Goal: Task Accomplishment & Management: Manage account settings

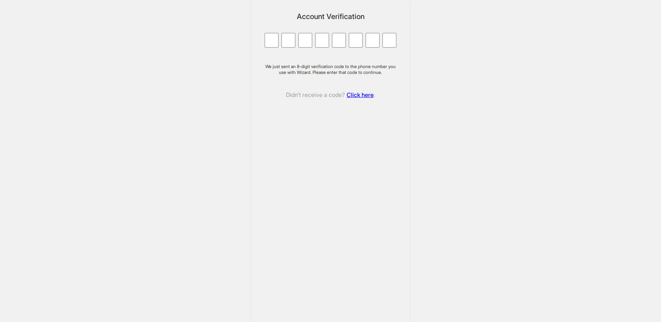
click at [277, 38] on input "Character 1." at bounding box center [272, 40] width 14 height 15
type input "*"
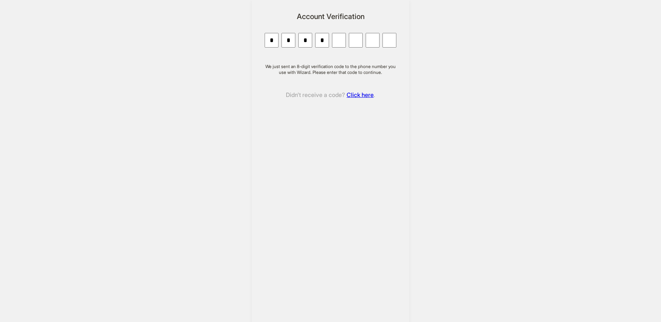
type input "*"
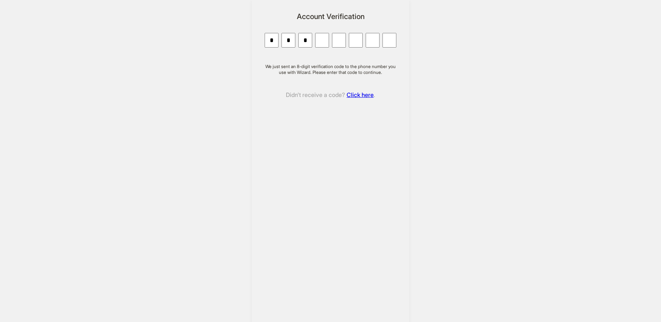
type input "*"
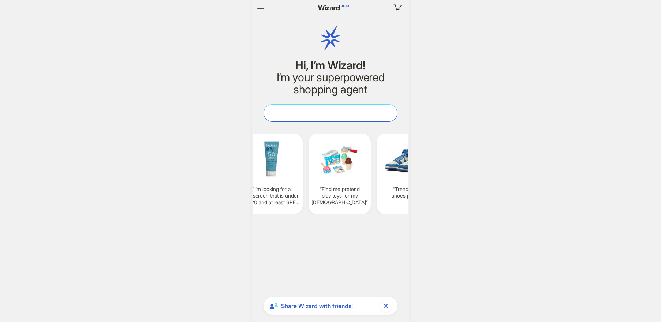
click at [298, 115] on textarea at bounding box center [330, 113] width 133 height 8
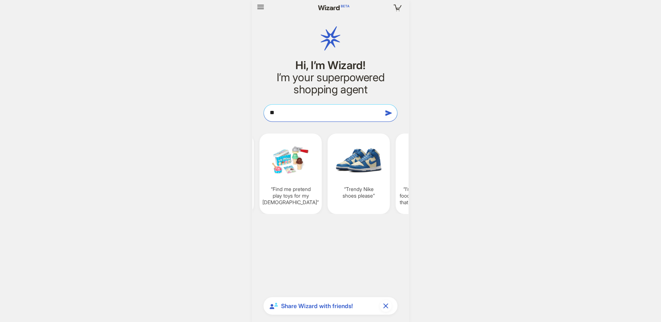
type textarea "*"
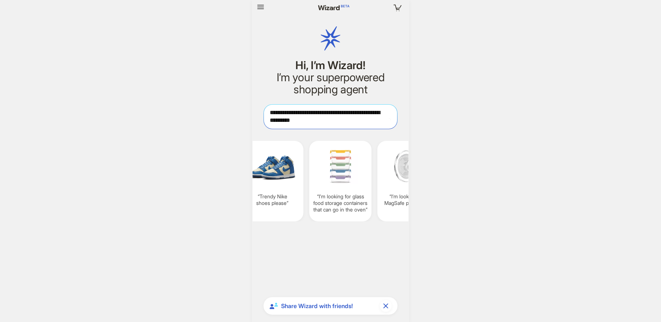
type textarea "**********"
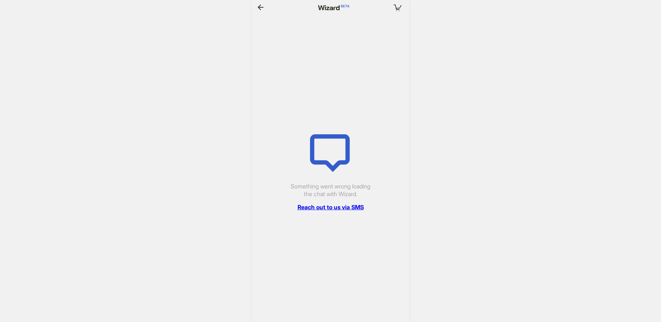
click at [345, 209] on link "Reach out to us via SMS" at bounding box center [330, 207] width 66 height 8
click at [260, 3] on icon "button" at bounding box center [260, 7] width 9 height 9
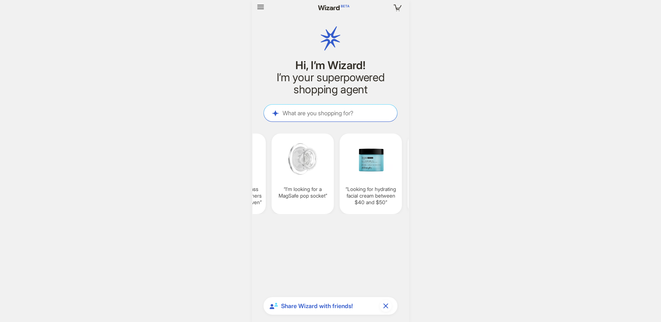
scroll to position [0, 798]
